Goal: Information Seeking & Learning: Learn about a topic

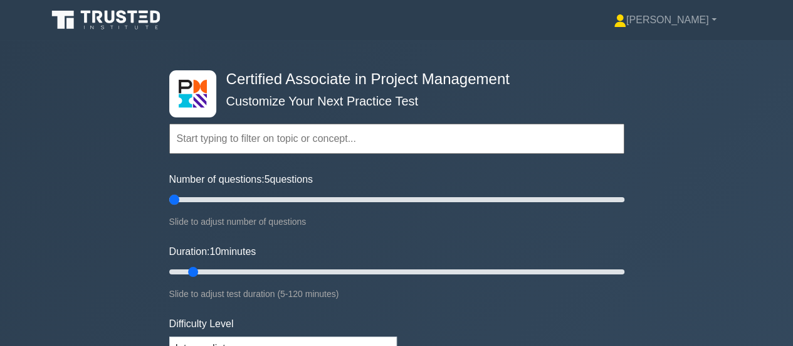
drag, startPoint x: 186, startPoint y: 195, endPoint x: 237, endPoint y: 214, distance: 54.8
type input "5"
click at [173, 192] on input "Number of questions: 5 questions" at bounding box center [396, 199] width 455 height 15
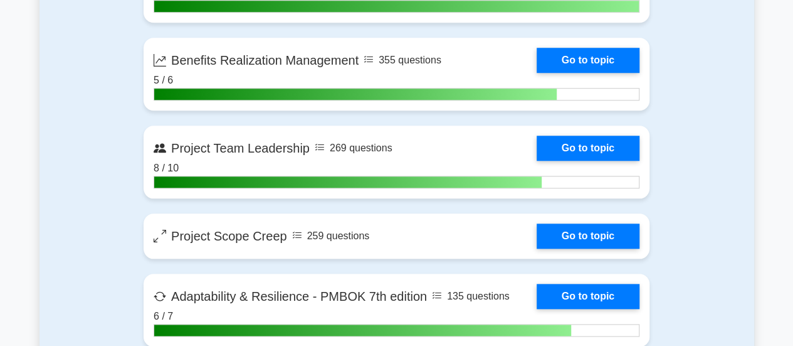
scroll to position [3073, 0]
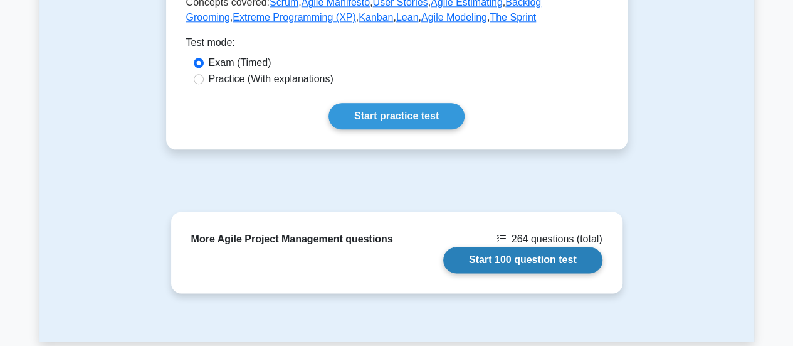
scroll to position [689, 0]
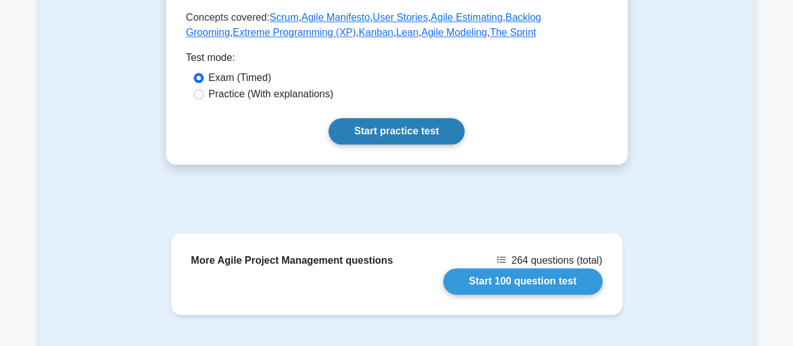
click at [329, 118] on link "Start practice test" at bounding box center [397, 131] width 136 height 26
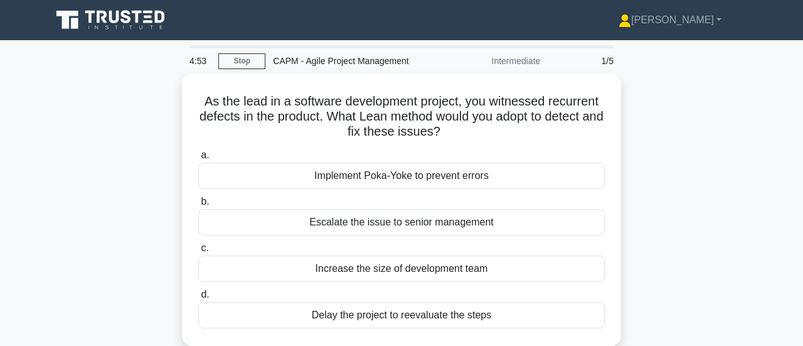
drag, startPoint x: 504, startPoint y: 309, endPoint x: 159, endPoint y: 98, distance: 403.7
click at [155, 98] on div "As the lead in a software development project, you witnessed recurrent defects …" at bounding box center [401, 216] width 715 height 287
copy div "As the lead in a software development project, you witnessed recurrent defects …"
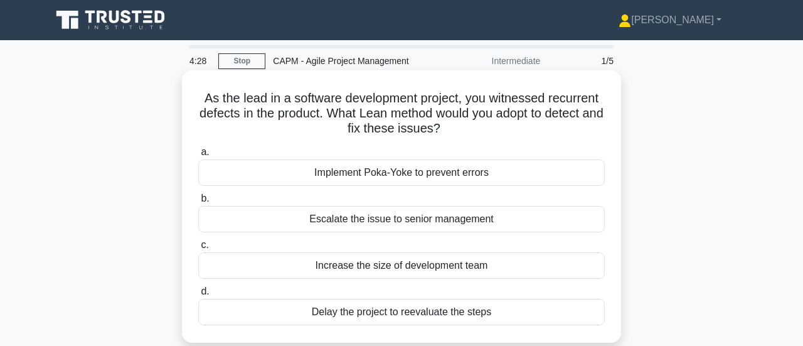
click at [435, 173] on div "Implement Poka-Yoke to prevent errors" at bounding box center [401, 172] width 406 height 26
click at [198, 156] on input "a. Implement Poka-Yoke to prevent errors" at bounding box center [198, 152] width 0 height 8
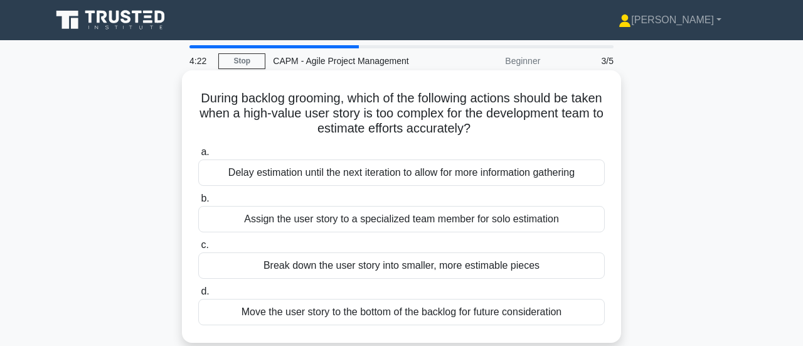
drag, startPoint x: 579, startPoint y: 305, endPoint x: 188, endPoint y: 102, distance: 441.2
click at [178, 96] on div "During backlog grooming, which of the following actions should be taken when a …" at bounding box center [401, 216] width 715 height 287
copy div "During backlog grooming, which of the following actions should be taken when a …"
click at [383, 257] on div "Break down the user story into smaller, more estimable pieces" at bounding box center [401, 265] width 406 height 26
click at [198, 249] on input "c. Break down the user story into smaller, more estimable pieces" at bounding box center [198, 245] width 0 height 8
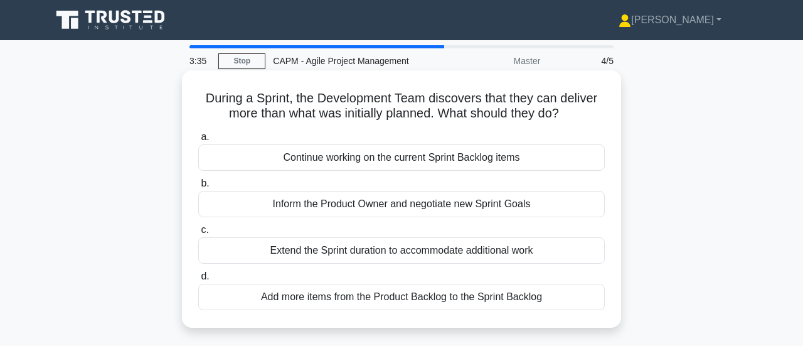
drag, startPoint x: 563, startPoint y: 292, endPoint x: 183, endPoint y: 91, distance: 429.8
click at [183, 88] on div "During a Sprint, the Development Team discovers that they can deliver more than…" at bounding box center [401, 198] width 439 height 257
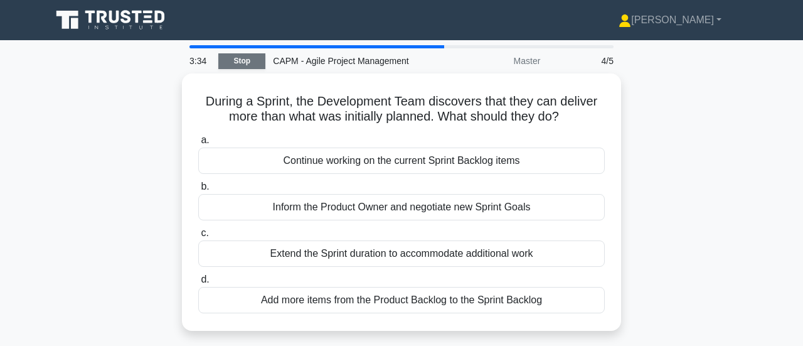
copy div "During a Sprint, the Development Team discovers that they can deliver more than…"
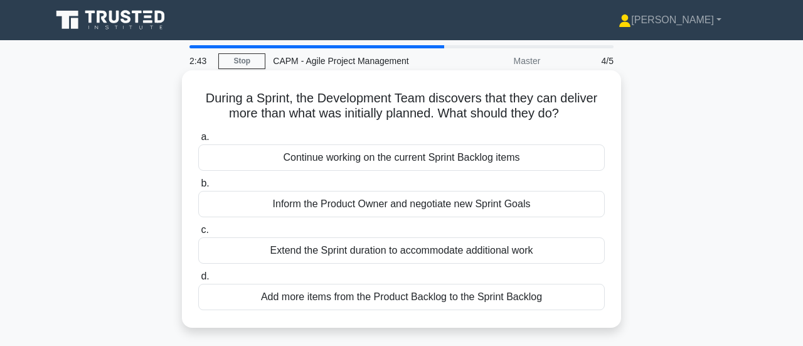
click at [364, 293] on div "Add more items from the Product Backlog to the Sprint Backlog" at bounding box center [401, 296] width 406 height 26
click at [198, 280] on input "d. Add more items from the Product Backlog to the Sprint Backlog" at bounding box center [198, 276] width 0 height 8
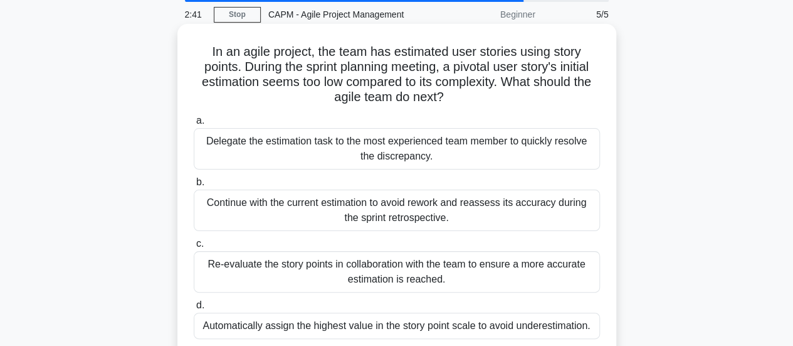
scroll to position [58, 0]
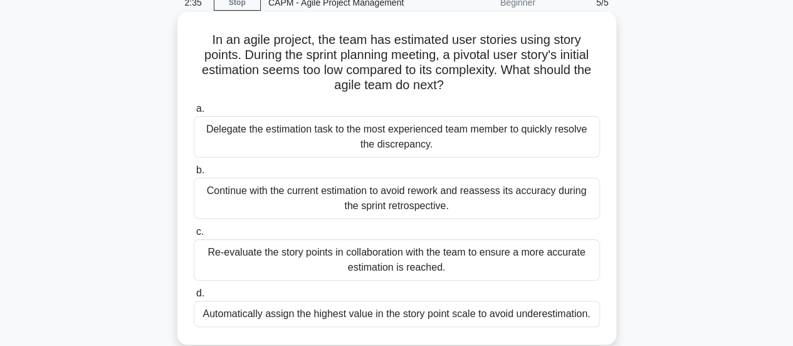
drag, startPoint x: 592, startPoint y: 309, endPoint x: 197, endPoint y: 37, distance: 479.8
click at [197, 37] on div "In an agile project, the team has estimated user stories using story points. Du…" at bounding box center [397, 178] width 429 height 322
copy div "In an agile project, the team has estimated user stories using story points. Du…"
click at [413, 130] on div "Delegate the estimation task to the most experienced team member to quickly res…" at bounding box center [397, 136] width 406 height 41
click at [194, 113] on input "a. Delegate the estimation task to the most experienced team member to quickly …" at bounding box center [194, 109] width 0 height 8
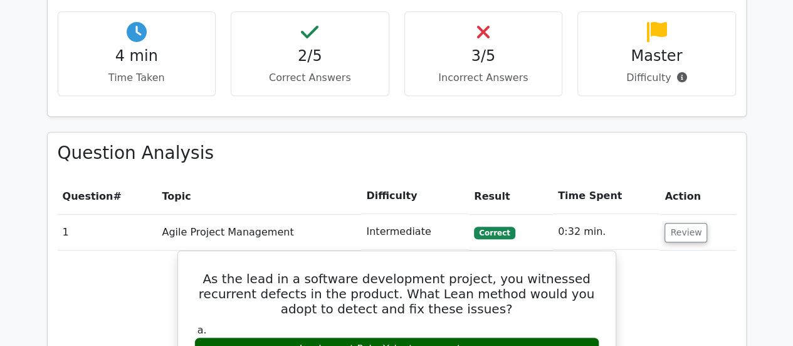
scroll to position [439, 0]
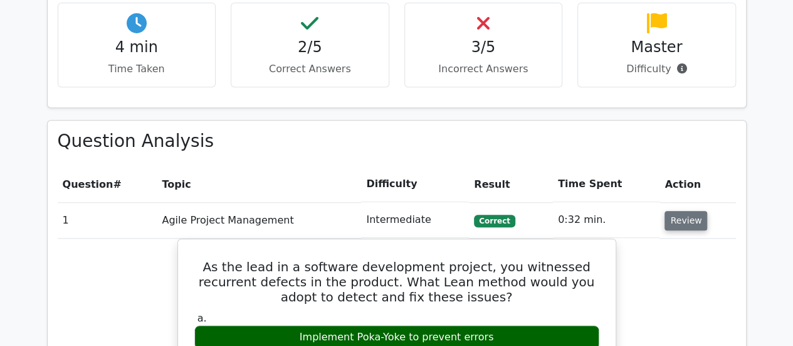
click at [694, 211] on button "Review" at bounding box center [686, 220] width 43 height 19
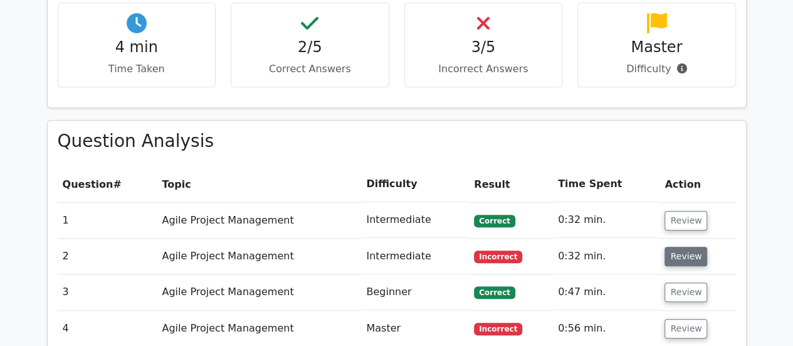
click at [682, 246] on button "Review" at bounding box center [686, 255] width 43 height 19
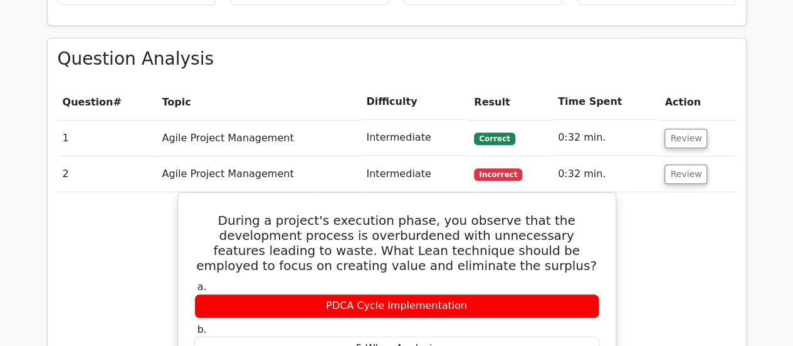
scroll to position [502, 0]
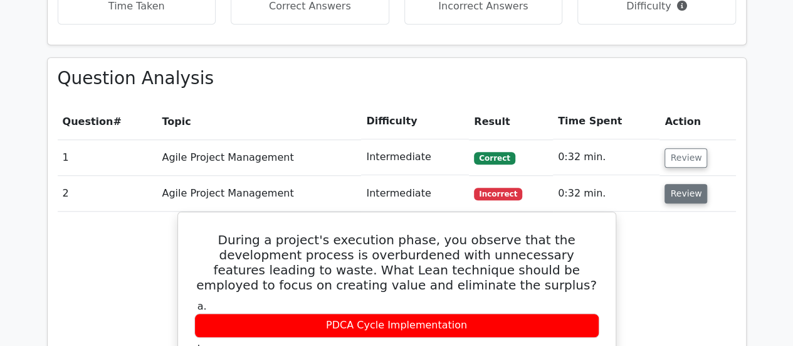
click at [682, 184] on button "Review" at bounding box center [686, 193] width 43 height 19
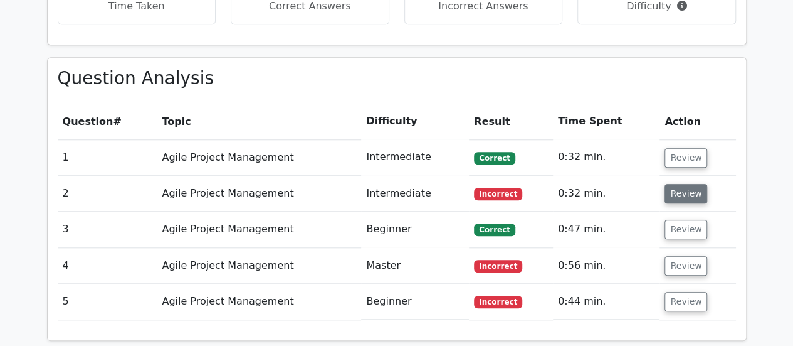
click at [673, 184] on button "Review" at bounding box center [686, 193] width 43 height 19
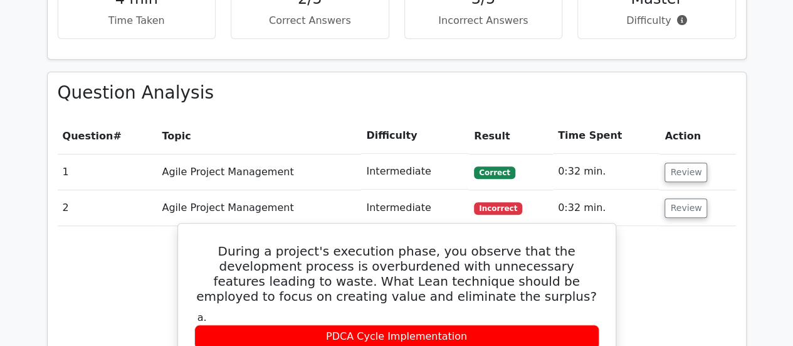
scroll to position [557, 0]
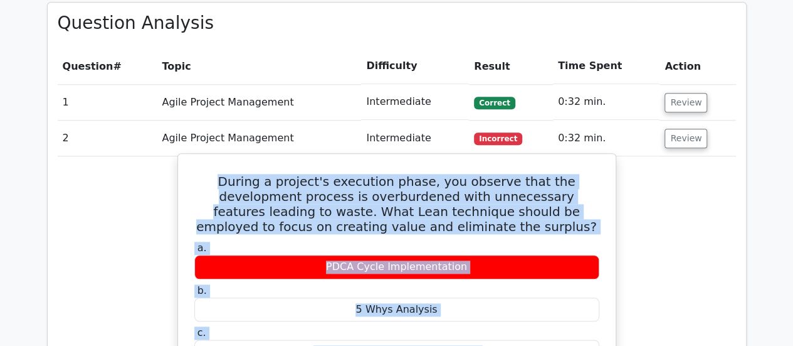
drag, startPoint x: 288, startPoint y: 145, endPoint x: 197, endPoint y: 119, distance: 95.5
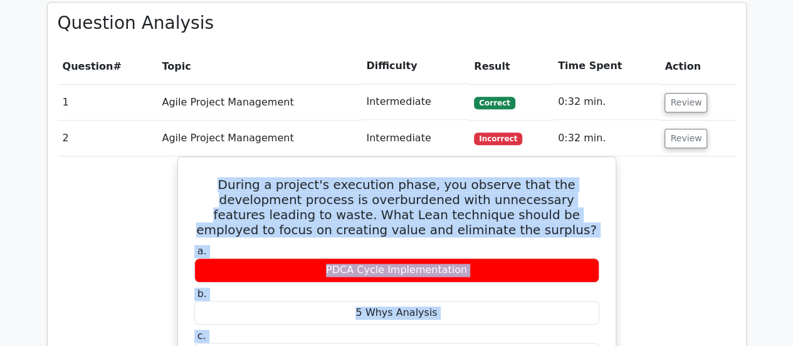
copy div "During a project's execution phase, you observe that the development process is…"
click at [679, 129] on button "Review" at bounding box center [686, 138] width 43 height 19
click at [678, 129] on button "Review" at bounding box center [686, 138] width 43 height 19
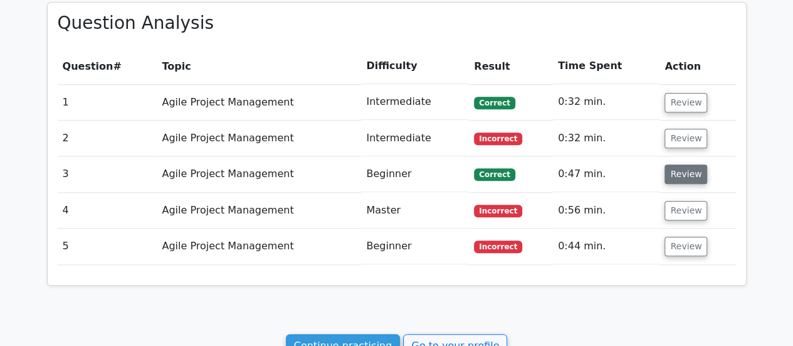
click at [683, 164] on button "Review" at bounding box center [686, 173] width 43 height 19
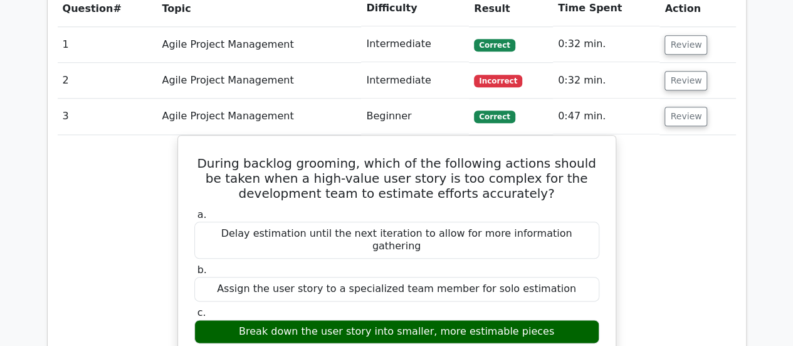
scroll to position [682, 0]
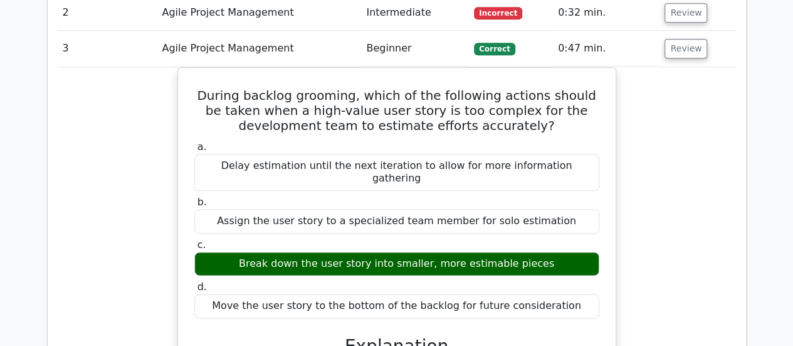
drag, startPoint x: 579, startPoint y: 220, endPoint x: 176, endPoint y: 16, distance: 452.1
copy div "During backlog grooming, which of the following actions should be taken when a …"
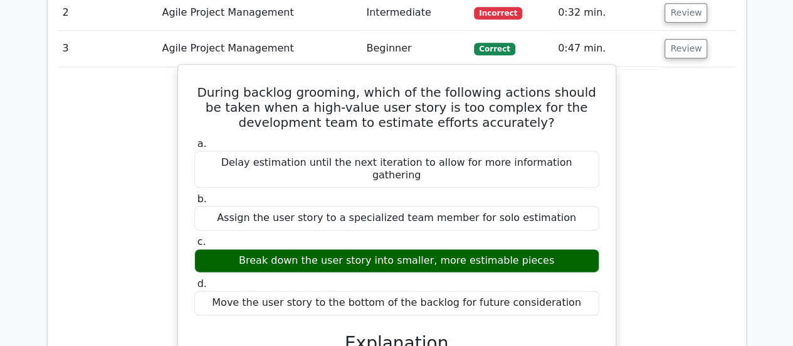
copy div "During backlog grooming, which of the following actions should be taken when a …"
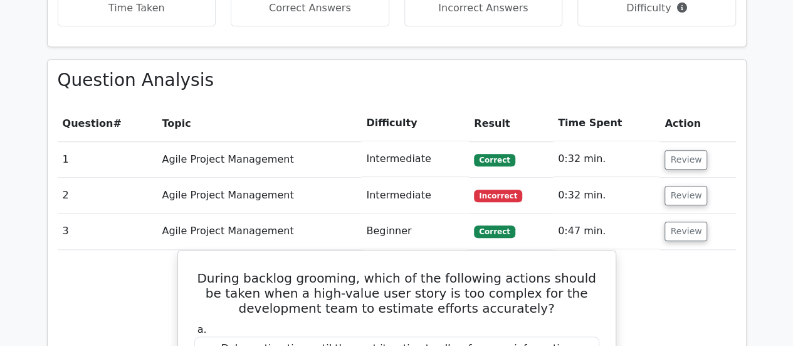
scroll to position [494, 0]
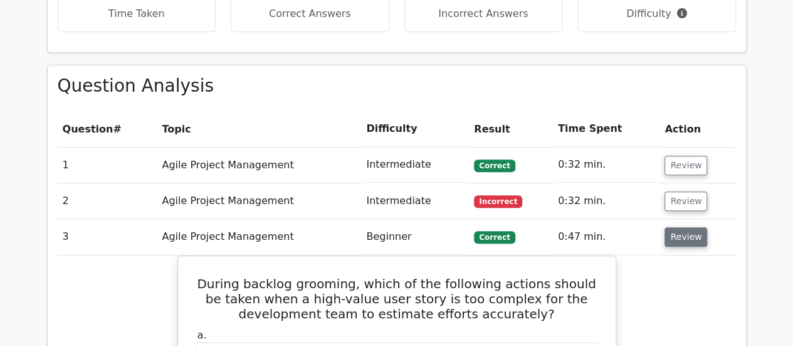
click at [683, 227] on button "Review" at bounding box center [686, 236] width 43 height 19
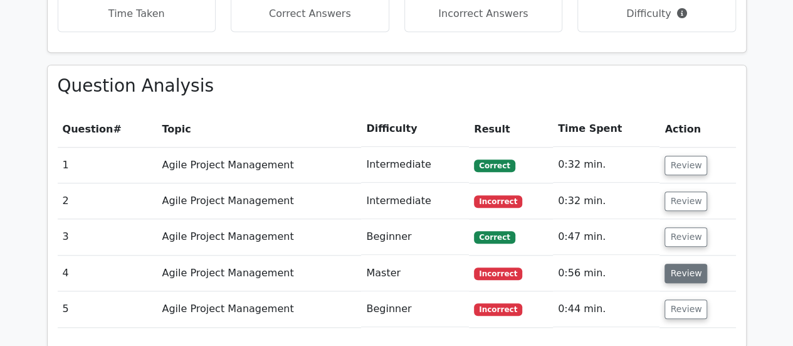
click at [681, 263] on button "Review" at bounding box center [686, 272] width 43 height 19
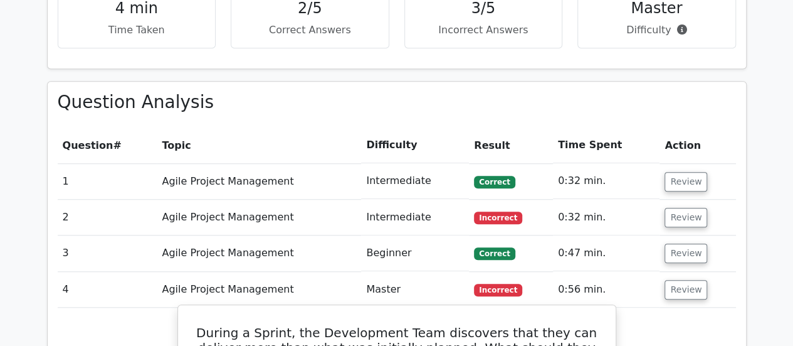
scroll to position [544, 0]
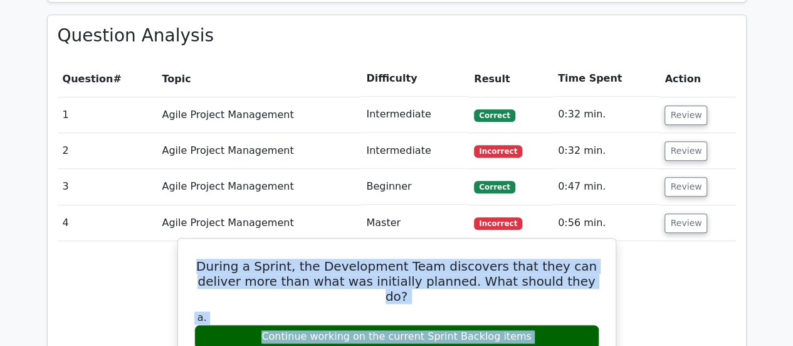
drag, startPoint x: 383, startPoint y: 199, endPoint x: 192, endPoint y: 193, distance: 191.4
copy div "During a Sprint, the Development Team discovers that they can deliver more than…"
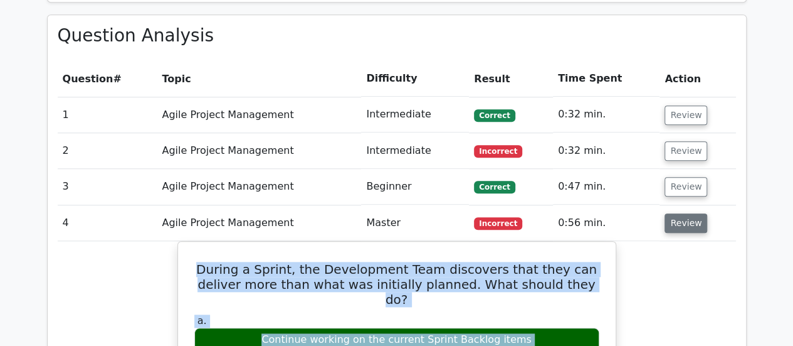
click at [679, 213] on button "Review" at bounding box center [686, 222] width 43 height 19
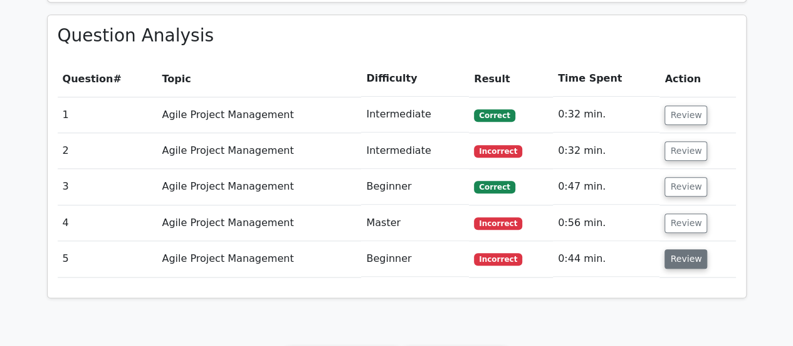
click at [680, 249] on button "Review" at bounding box center [686, 258] width 43 height 19
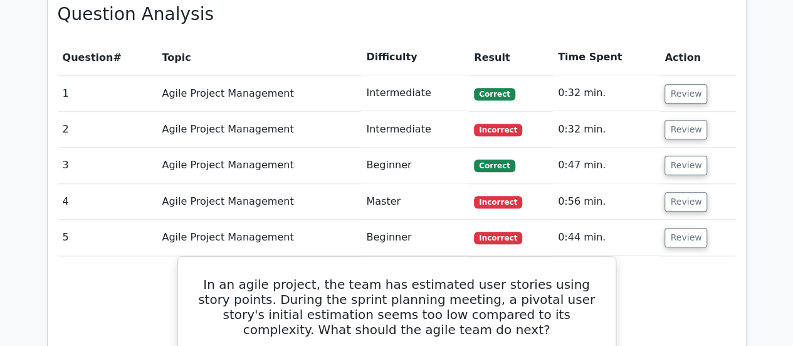
scroll to position [504, 0]
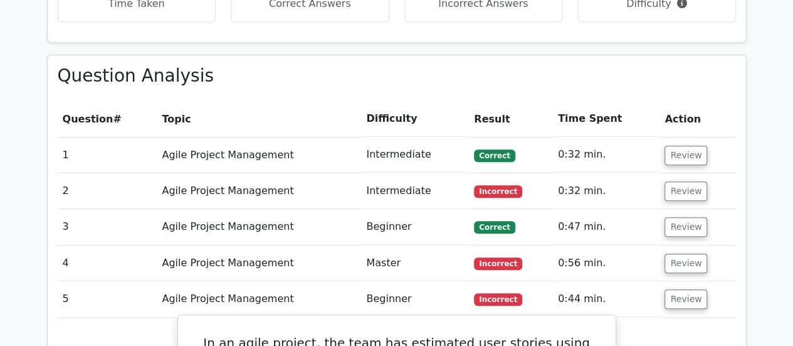
drag, startPoint x: 359, startPoint y: 296, endPoint x: 194, endPoint y: 246, distance: 171.8
copy div "In an agile project, the team has estimated user stories using story points. Du…"
